Goal: Check status

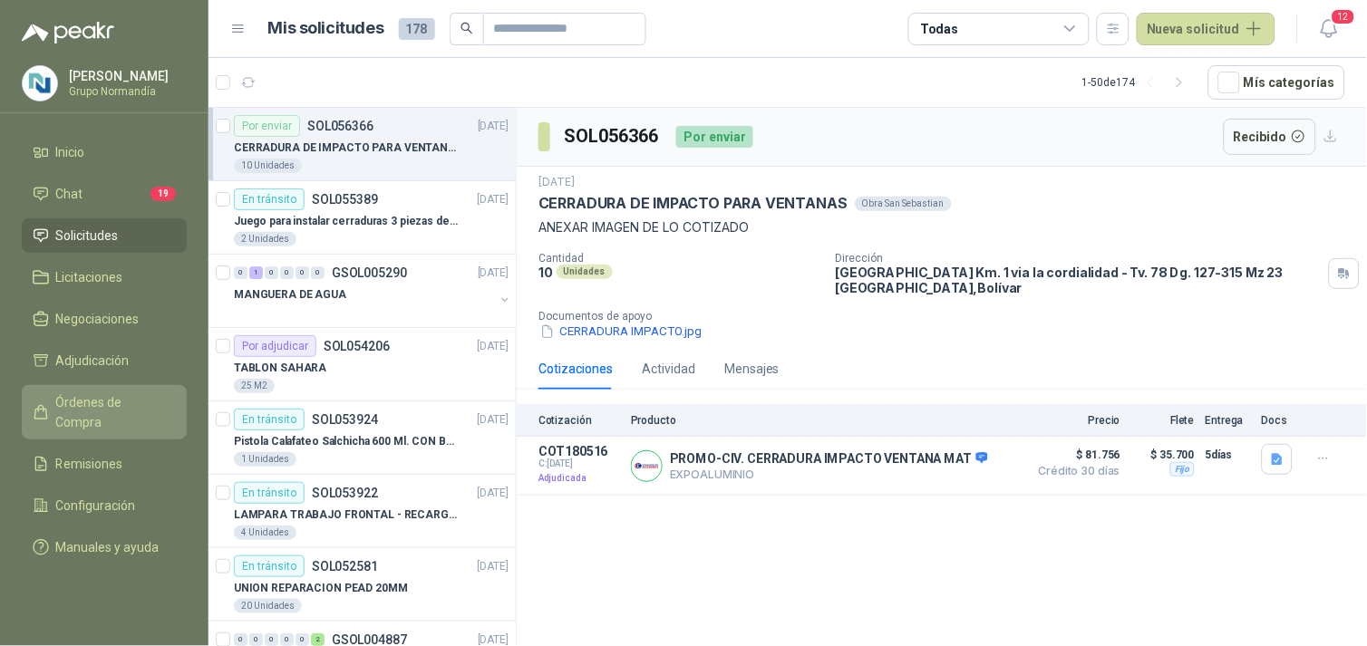
click at [89, 397] on span "Órdenes de Compra" at bounding box center [112, 413] width 113 height 40
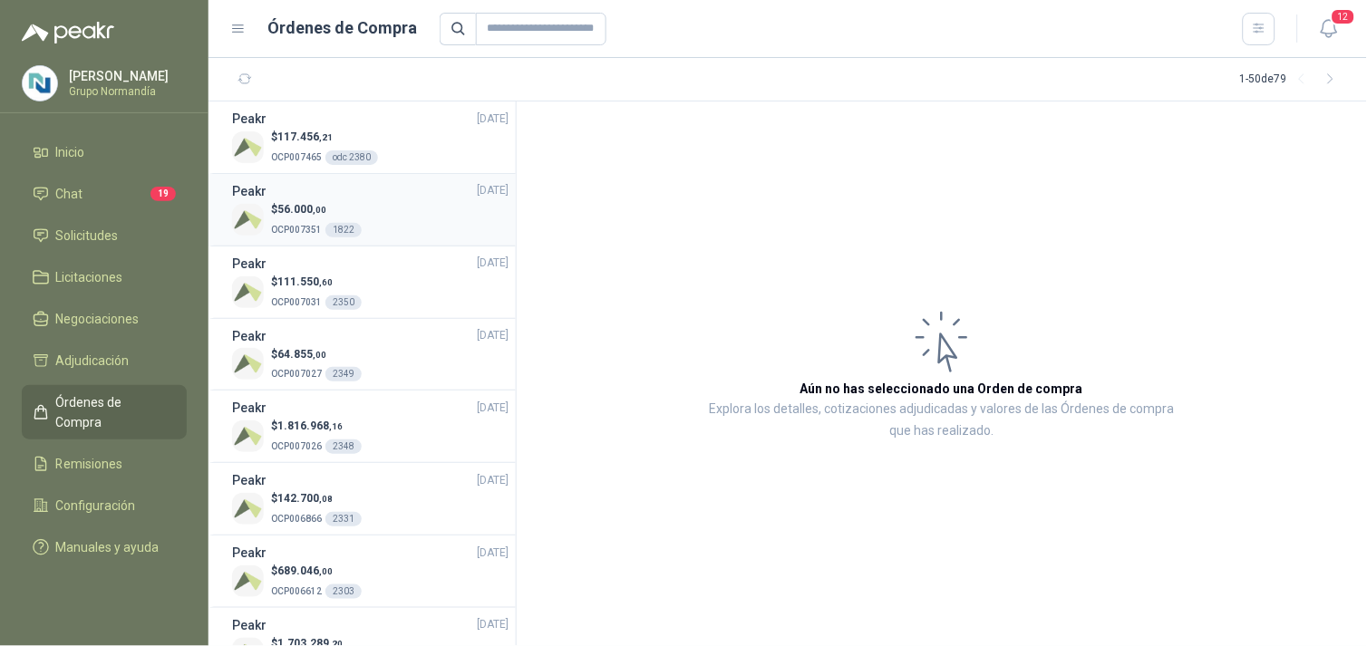
click at [402, 228] on div "$ 56.000 ,00 OCP007351 1822" at bounding box center [370, 219] width 277 height 37
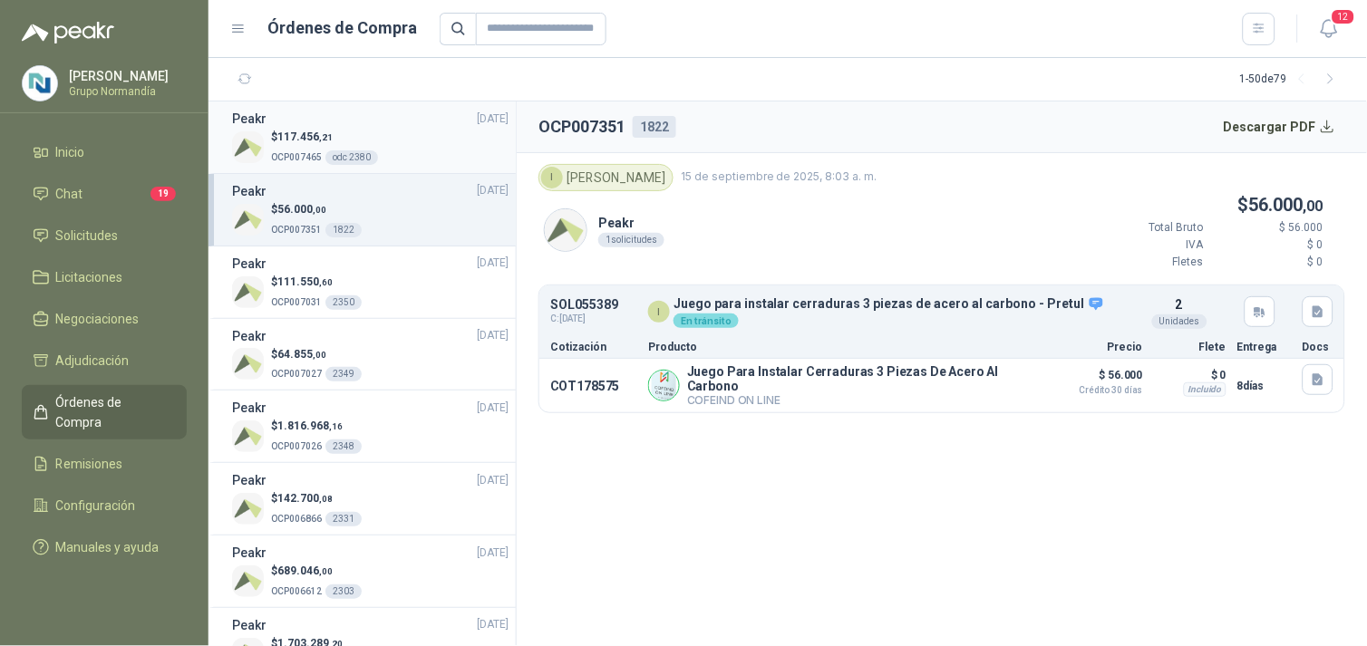
click at [429, 148] on div "$ 117.456 ,21 OCP007465 odc 2380" at bounding box center [370, 147] width 277 height 37
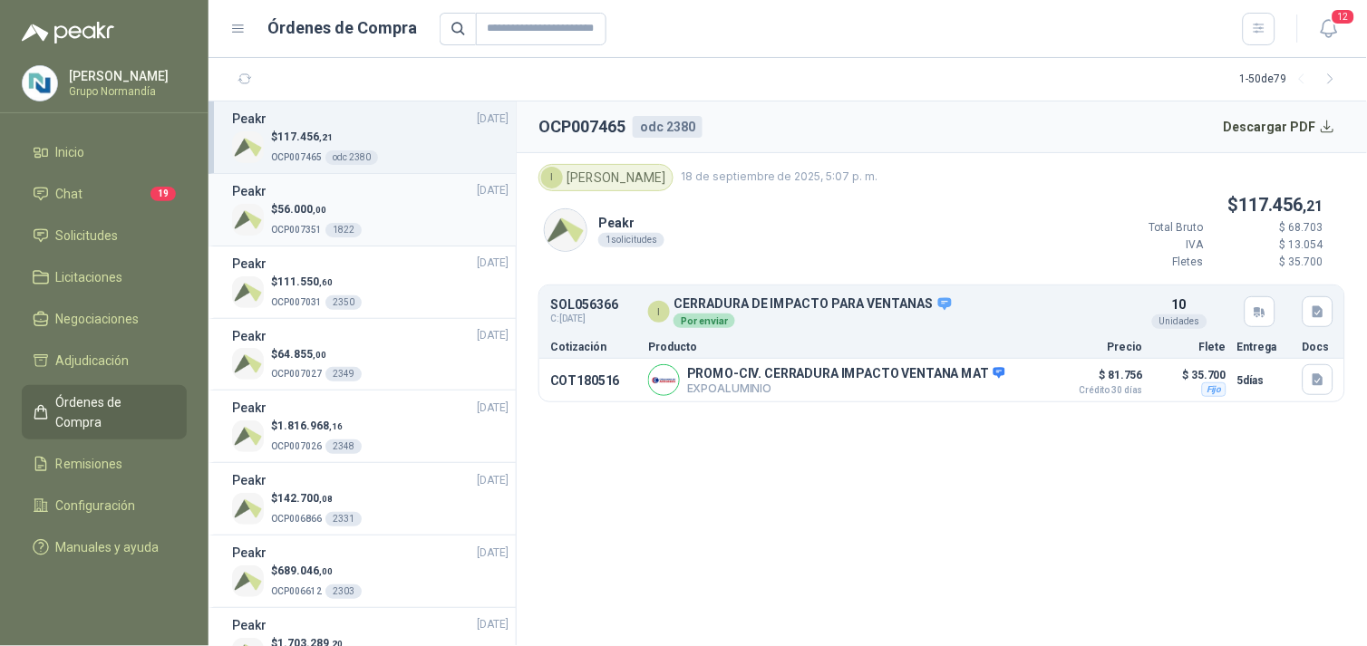
click at [421, 204] on div "$ 56.000 ,00 OCP007351 1822" at bounding box center [370, 219] width 277 height 37
